Goal: Task Accomplishment & Management: Manage account settings

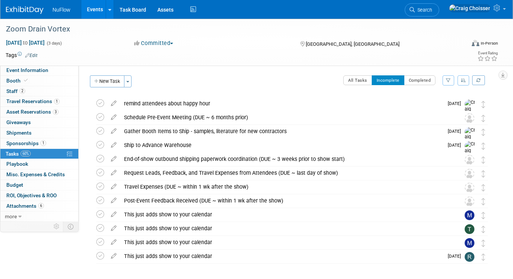
click at [95, 11] on link "Events" at bounding box center [94, 9] width 27 height 19
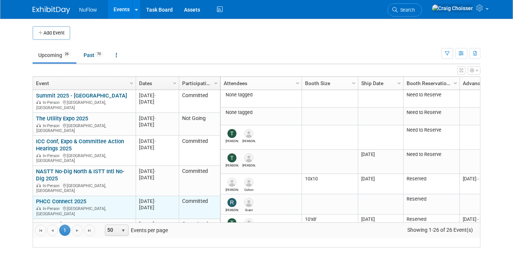
click at [60, 198] on link "PHCC Connect 2025" at bounding box center [61, 201] width 50 height 7
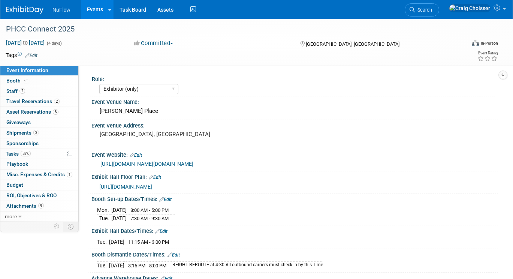
select select "Exhibitor (only)"
click at [16, 151] on span "Tasks 58%" at bounding box center [18, 154] width 25 height 6
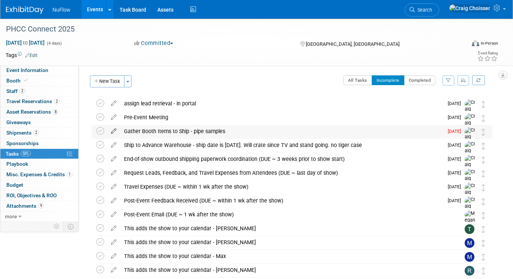
click at [114, 132] on icon at bounding box center [113, 129] width 13 height 9
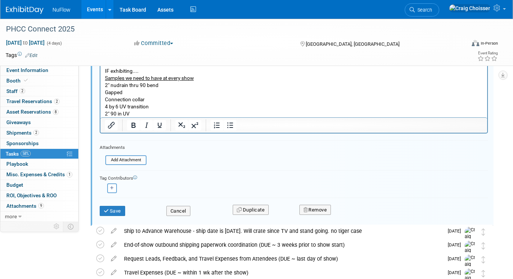
scroll to position [156, 0]
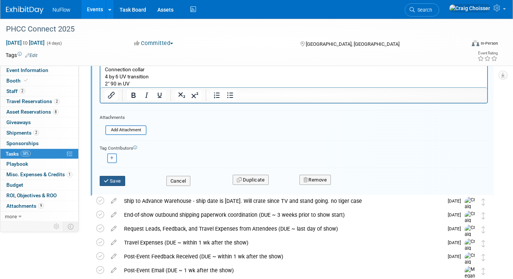
type input "Gather Booth Items to Ship - pipe samples - maybe just monitor and laptop for v…"
click at [119, 184] on button "Save" at bounding box center [112, 181] width 25 height 10
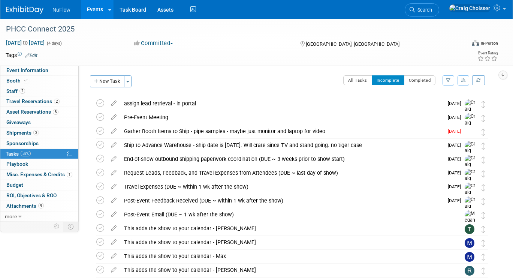
scroll to position [0, 0]
